Goal: Task Accomplishment & Management: Manage account settings

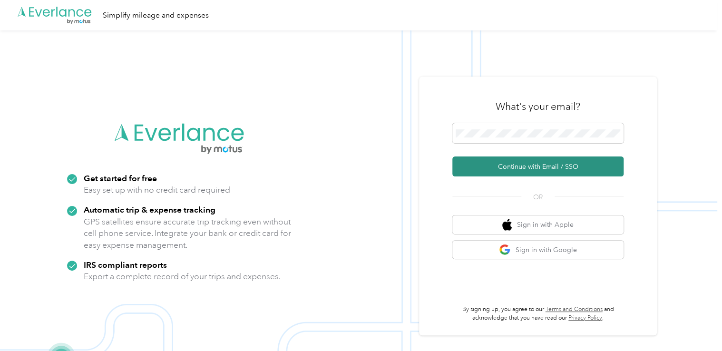
click at [519, 167] on button "Continue with Email / SSO" at bounding box center [537, 166] width 171 height 20
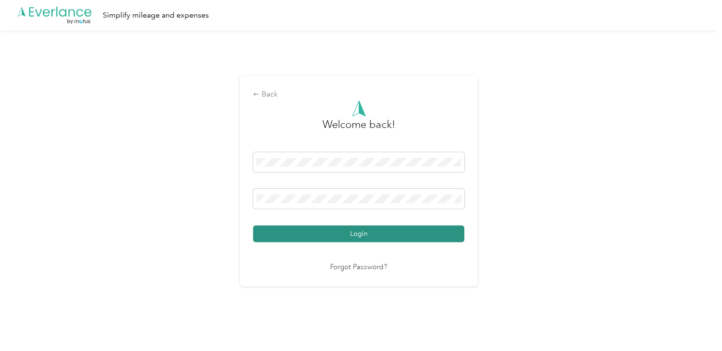
click at [361, 231] on button "Login" at bounding box center [358, 233] width 211 height 17
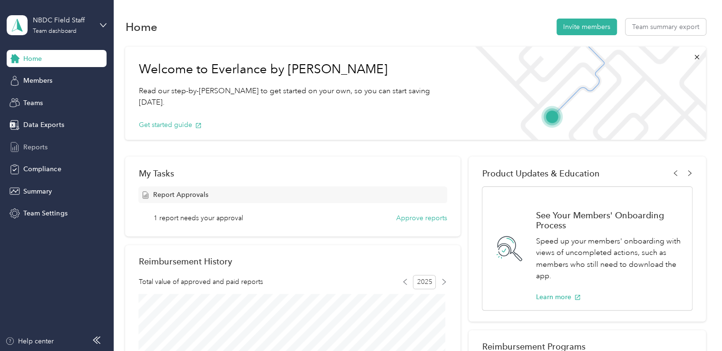
click at [33, 145] on span "Reports" at bounding box center [35, 147] width 24 height 10
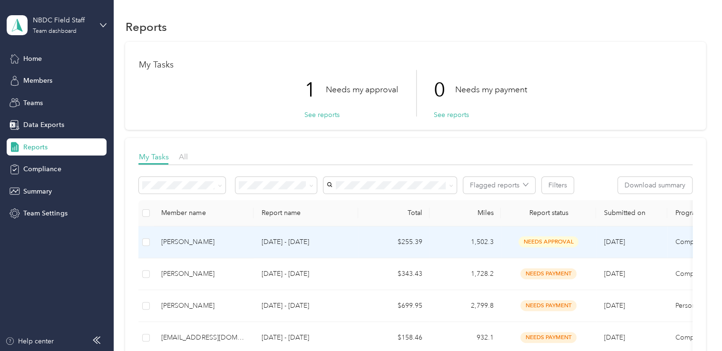
click at [535, 237] on span "needs approval" at bounding box center [548, 241] width 60 height 11
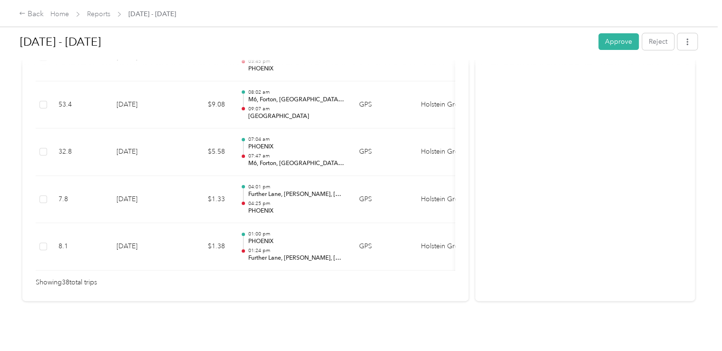
scroll to position [1880, 0]
click at [623, 39] on button "Approve" at bounding box center [618, 41] width 40 height 17
click at [702, 15] on icon at bounding box center [700, 18] width 7 height 9
click at [67, 10] on link "Home" at bounding box center [59, 14] width 19 height 8
